Goal: Information Seeking & Learning: Learn about a topic

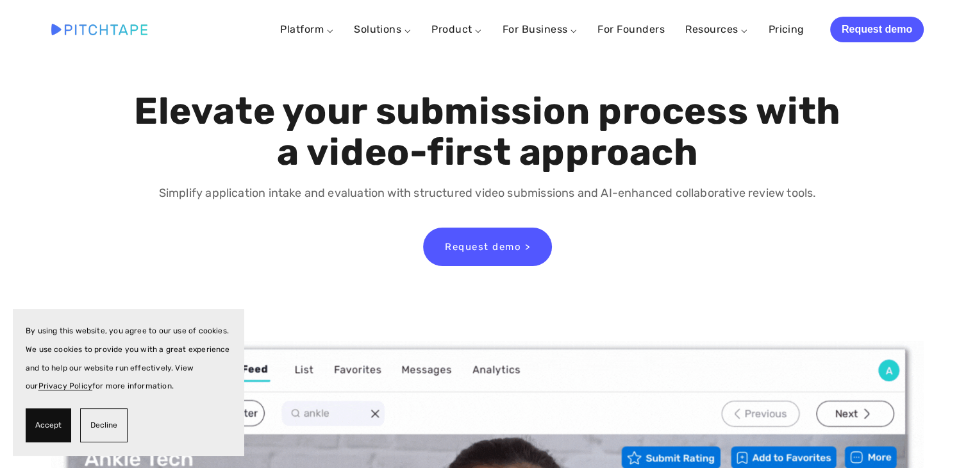
click at [105, 422] on span "Decline" at bounding box center [103, 425] width 27 height 19
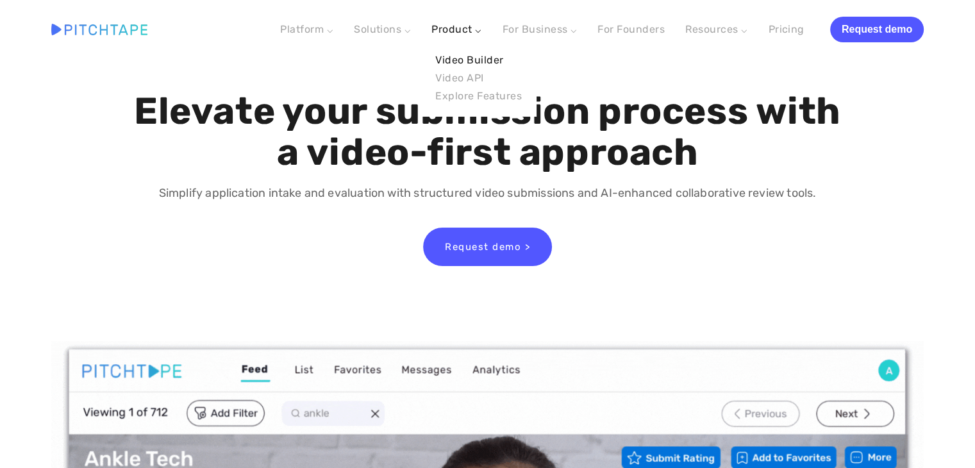
click at [477, 59] on link "Video Builder" at bounding box center [479, 60] width 94 height 18
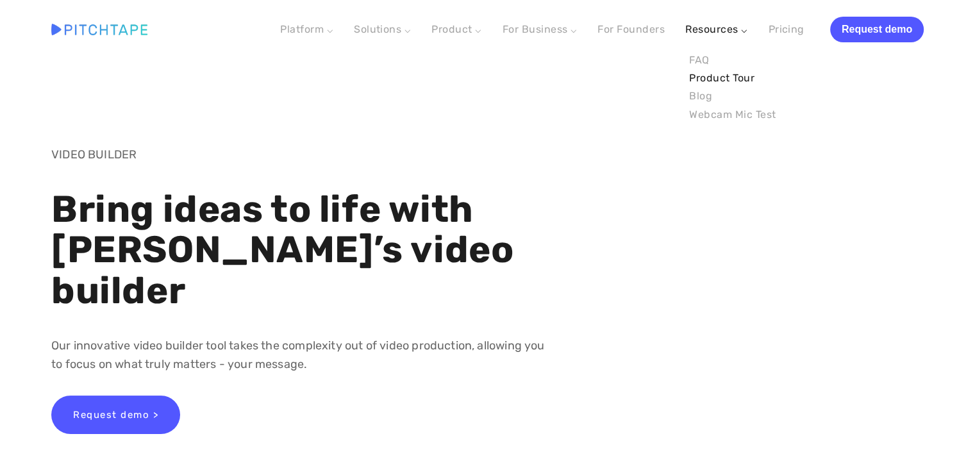
click at [730, 78] on link "Product Tour" at bounding box center [733, 78] width 94 height 18
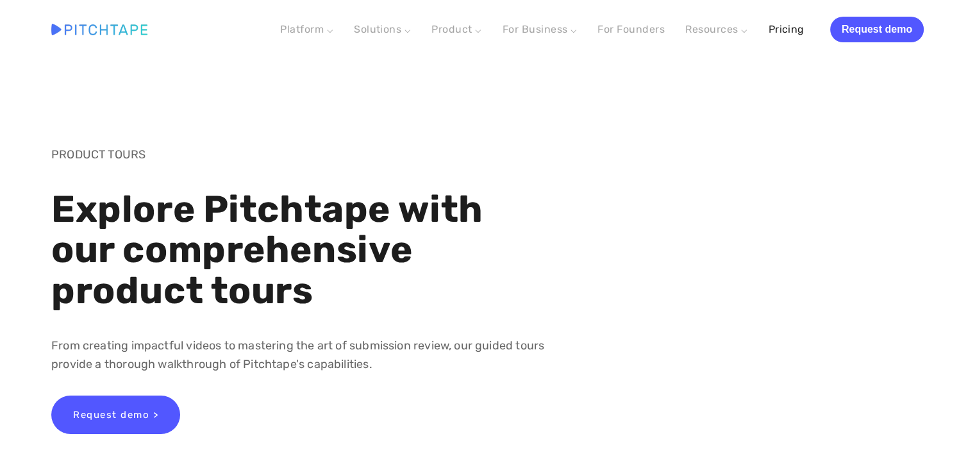
click at [787, 26] on link "Pricing" at bounding box center [786, 29] width 36 height 23
